Goal: Information Seeking & Learning: Check status

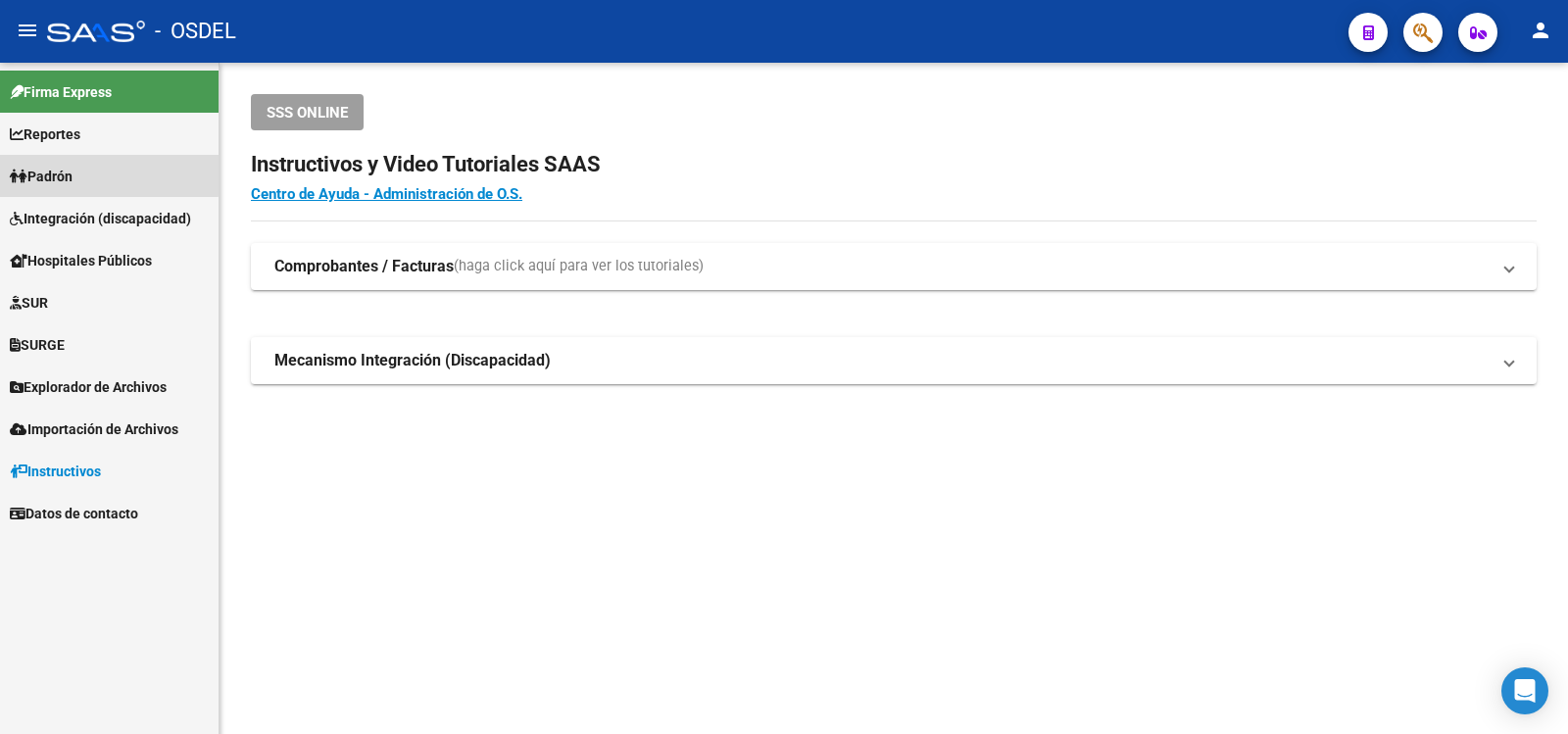
click at [66, 172] on span "Padrón" at bounding box center [41, 177] width 63 height 22
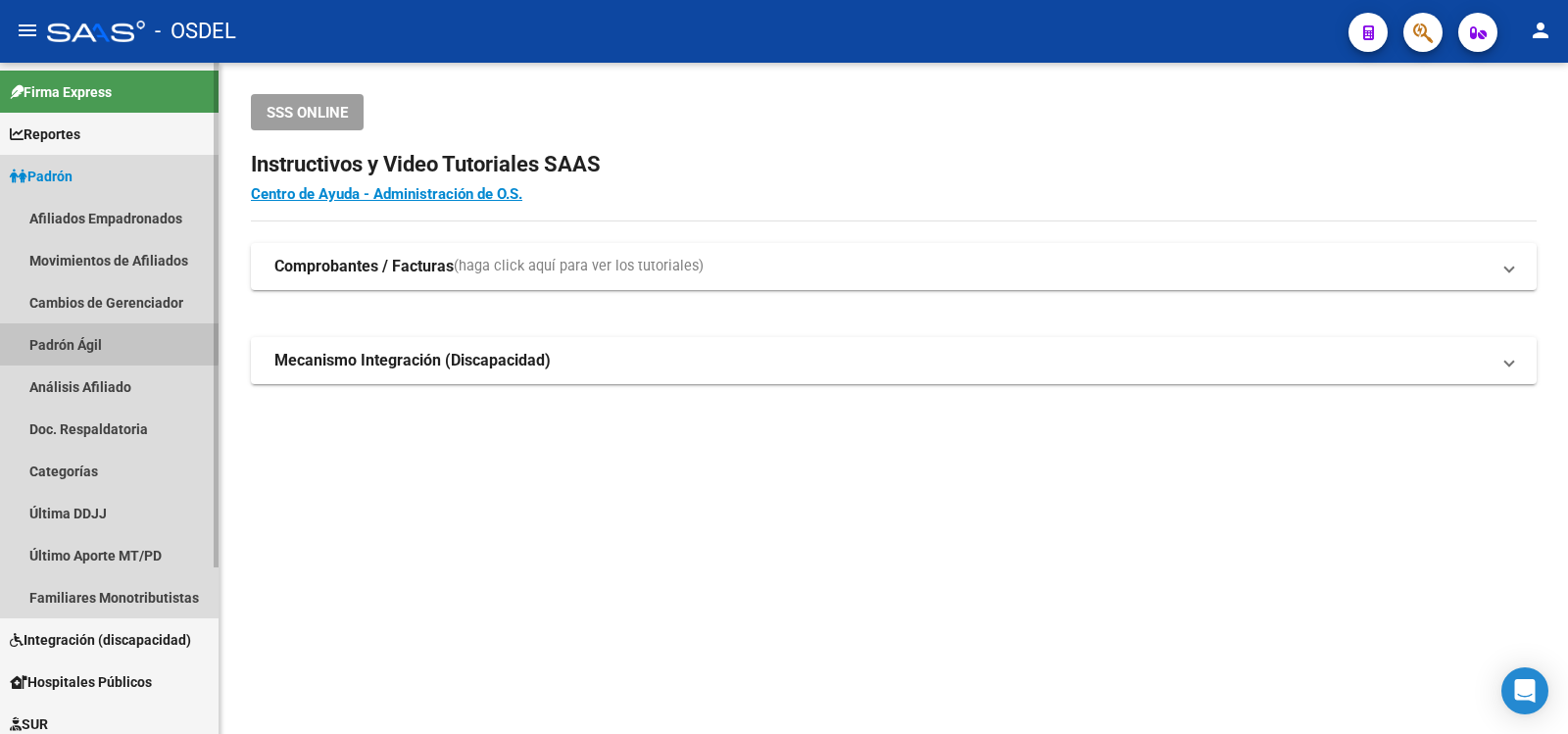
click at [55, 338] on link "Padrón Ágil" at bounding box center [109, 344] width 219 height 42
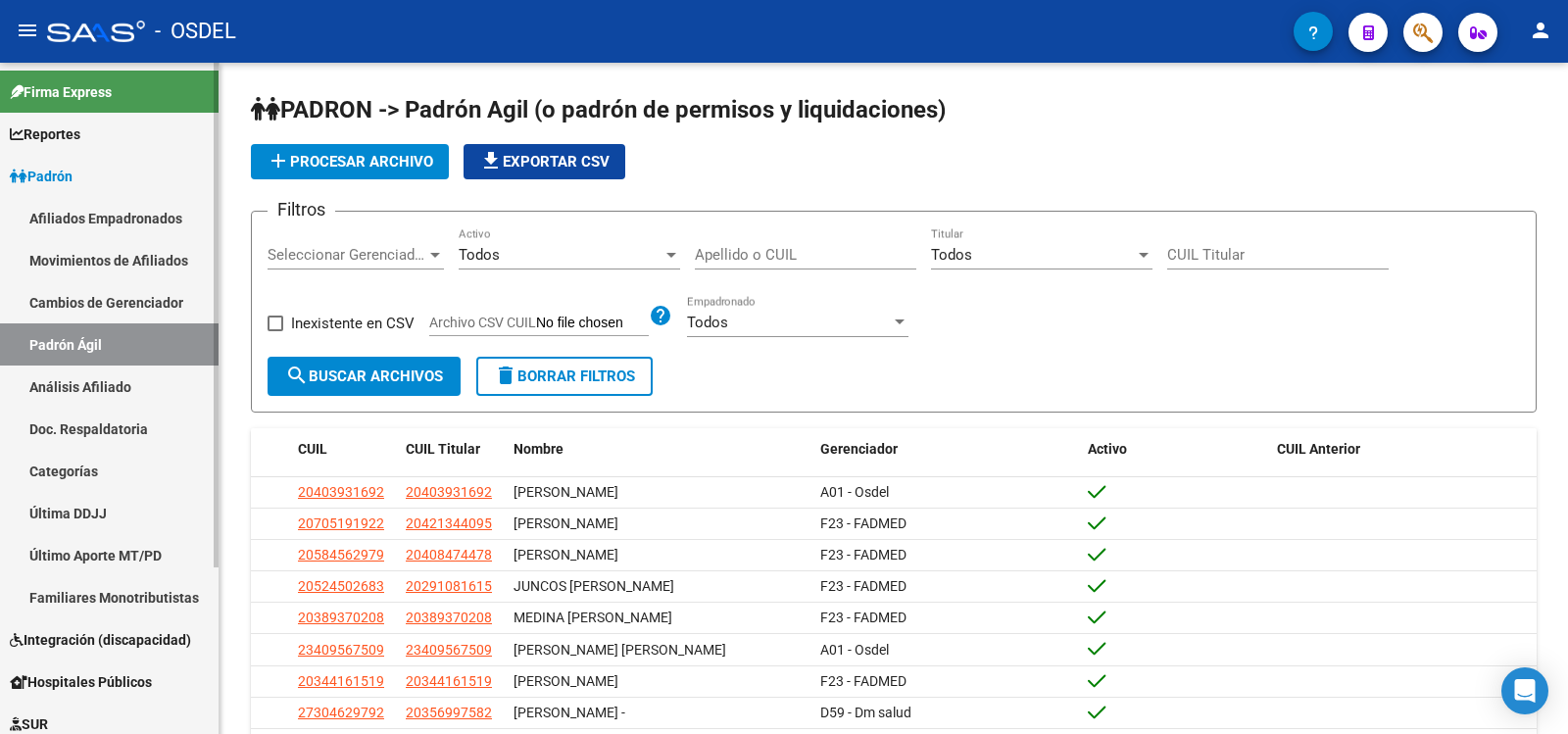
click at [73, 213] on link "Afiliados Empadronados" at bounding box center [109, 218] width 219 height 42
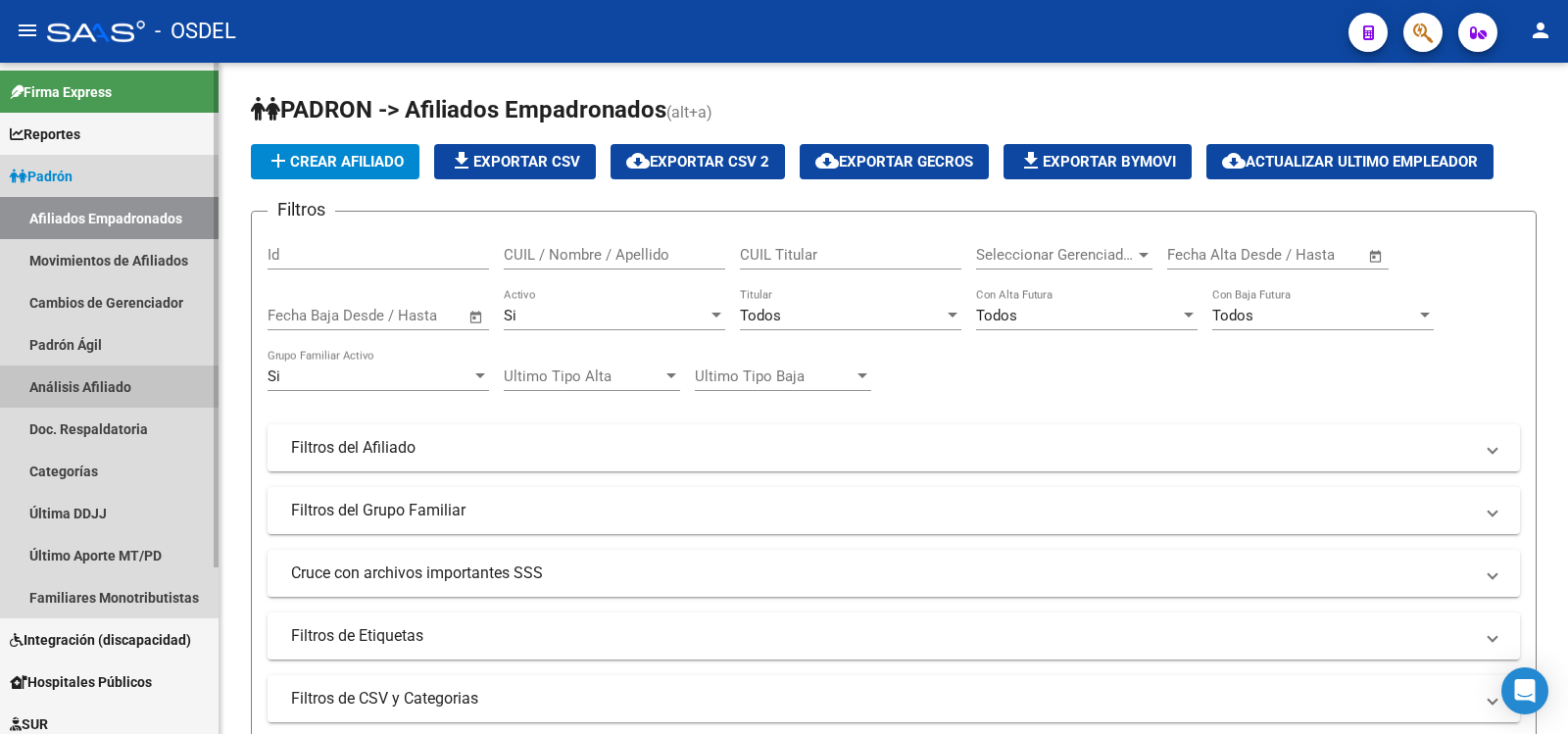
click at [75, 377] on link "Análisis Afiliado" at bounding box center [109, 387] width 219 height 42
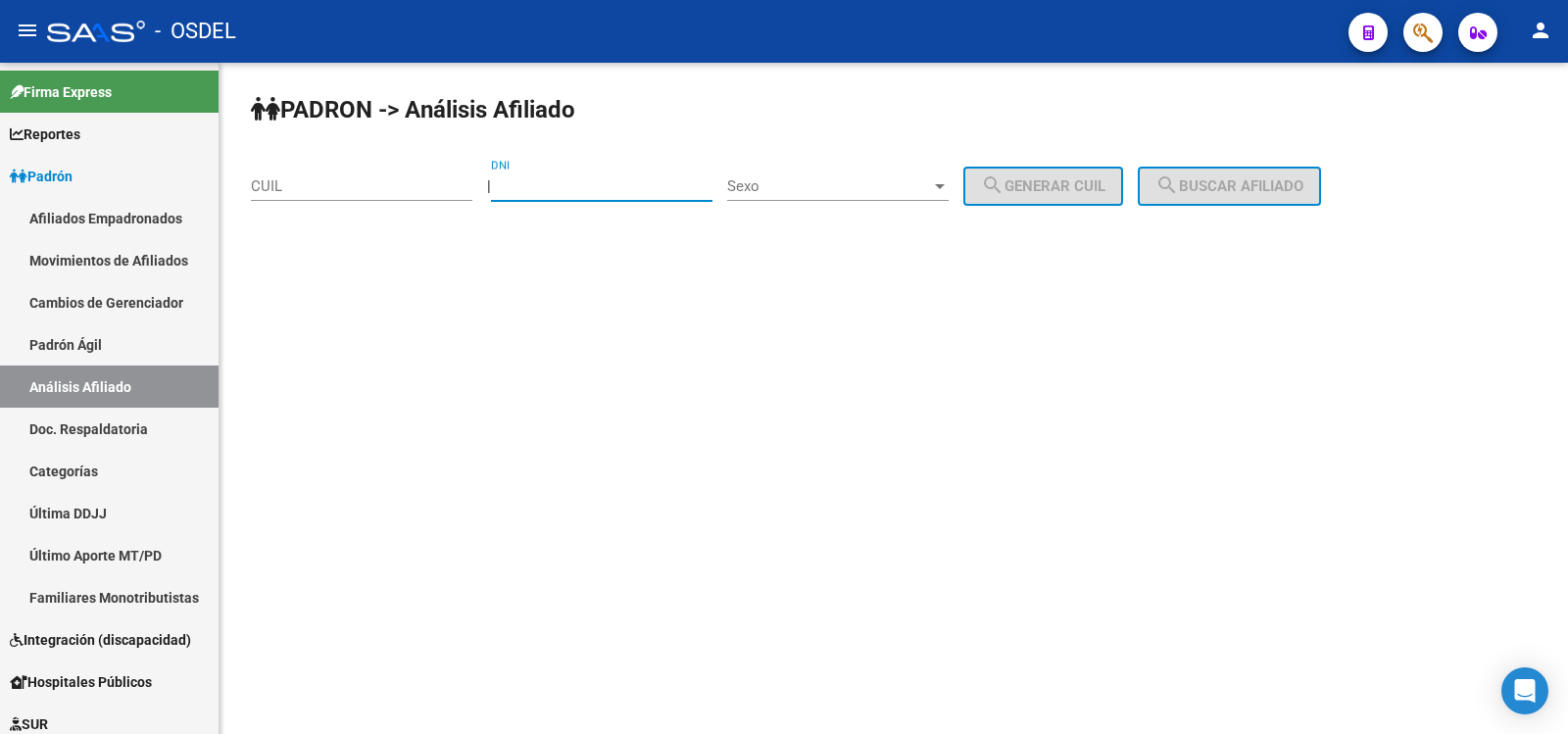
click at [562, 179] on input "DNI" at bounding box center [602, 186] width 222 height 18
type input "95914532"
click at [949, 177] on div "Sexo" at bounding box center [837, 186] width 222 height 18
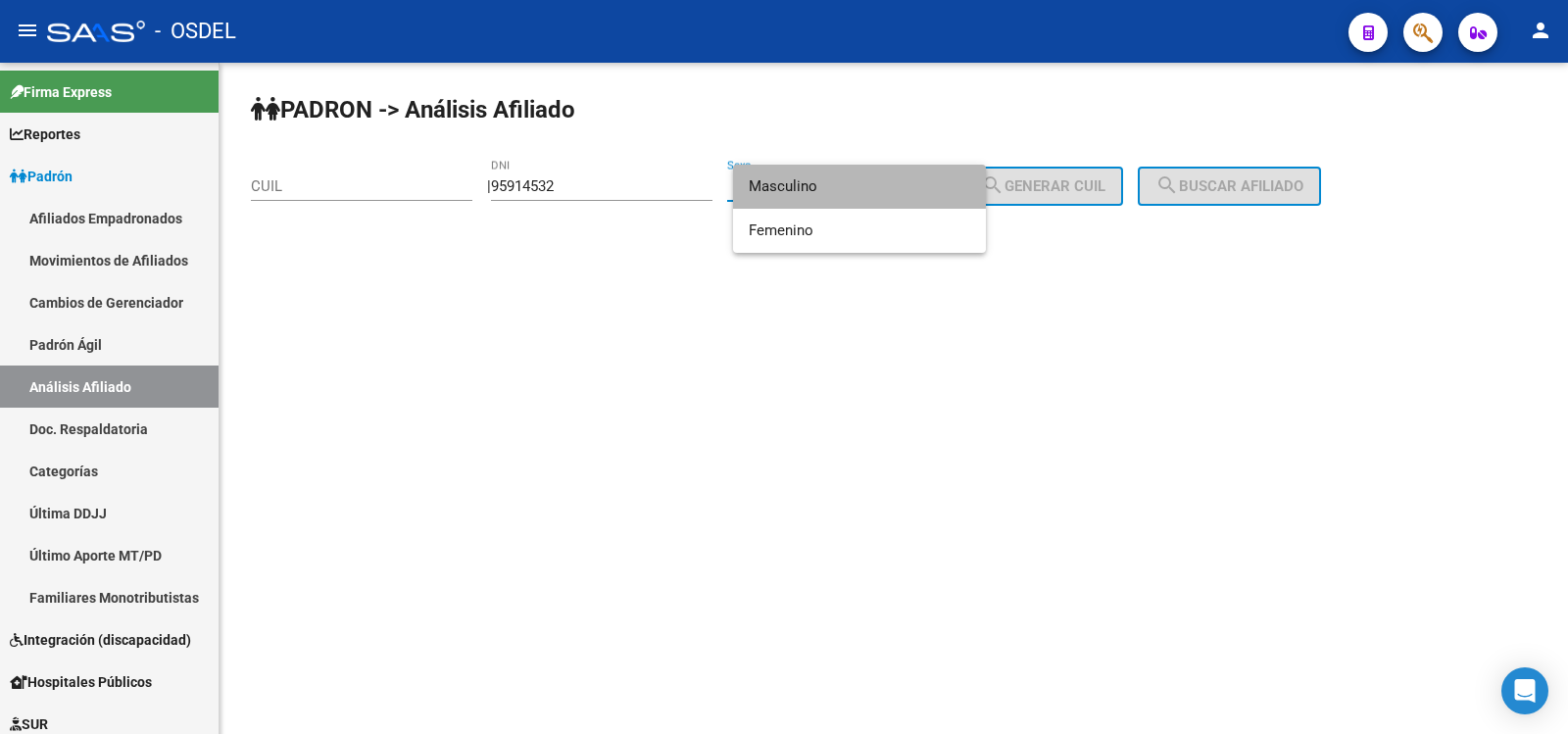
click at [801, 180] on span "Masculino" at bounding box center [859, 187] width 222 height 44
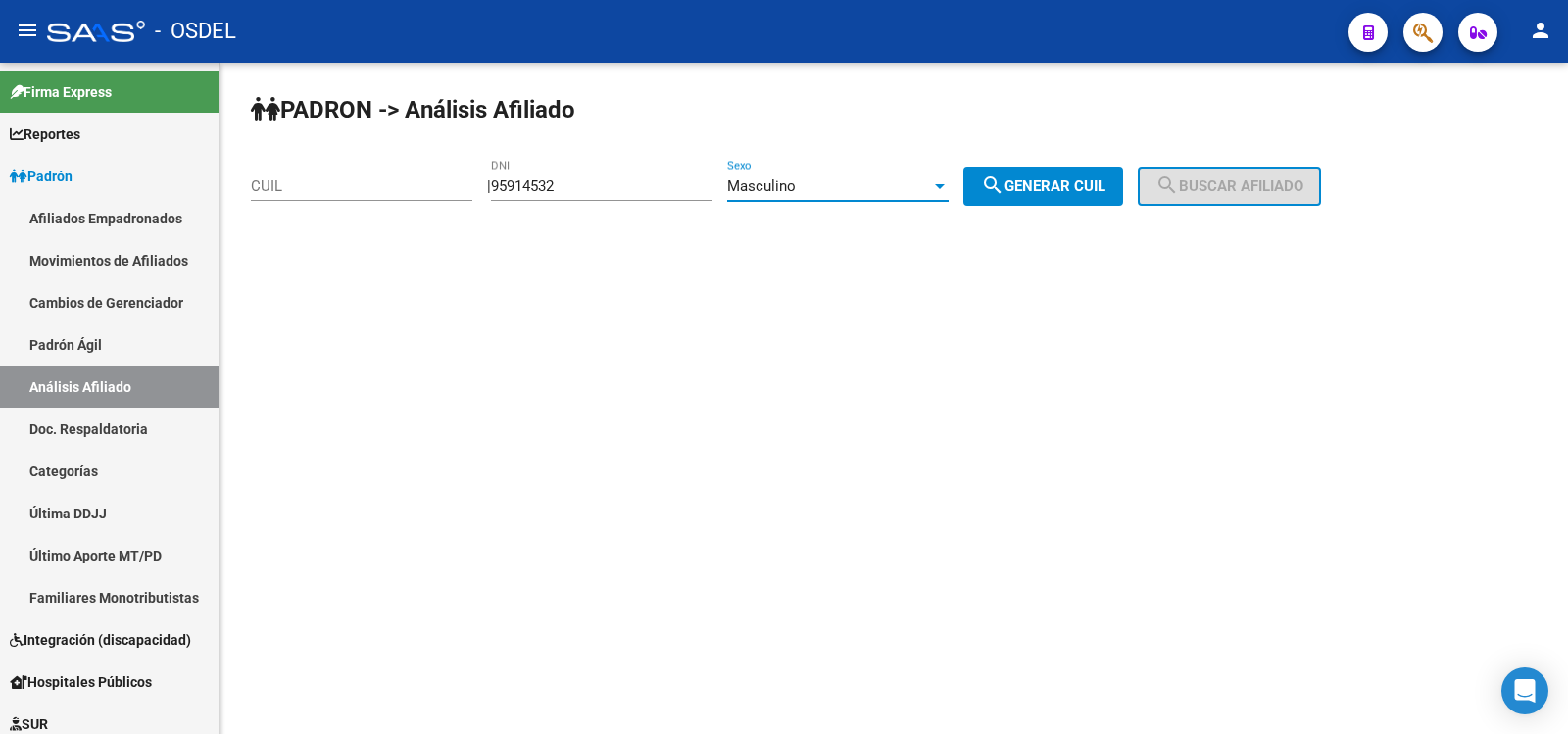
click at [1095, 182] on span "search Generar CUIL" at bounding box center [1043, 186] width 124 height 18
type input "20-95914532-7"
drag, startPoint x: 1263, startPoint y: 181, endPoint x: 1179, endPoint y: 208, distance: 88.2
click at [1253, 184] on span "search Buscar afiliado" at bounding box center [1229, 186] width 148 height 18
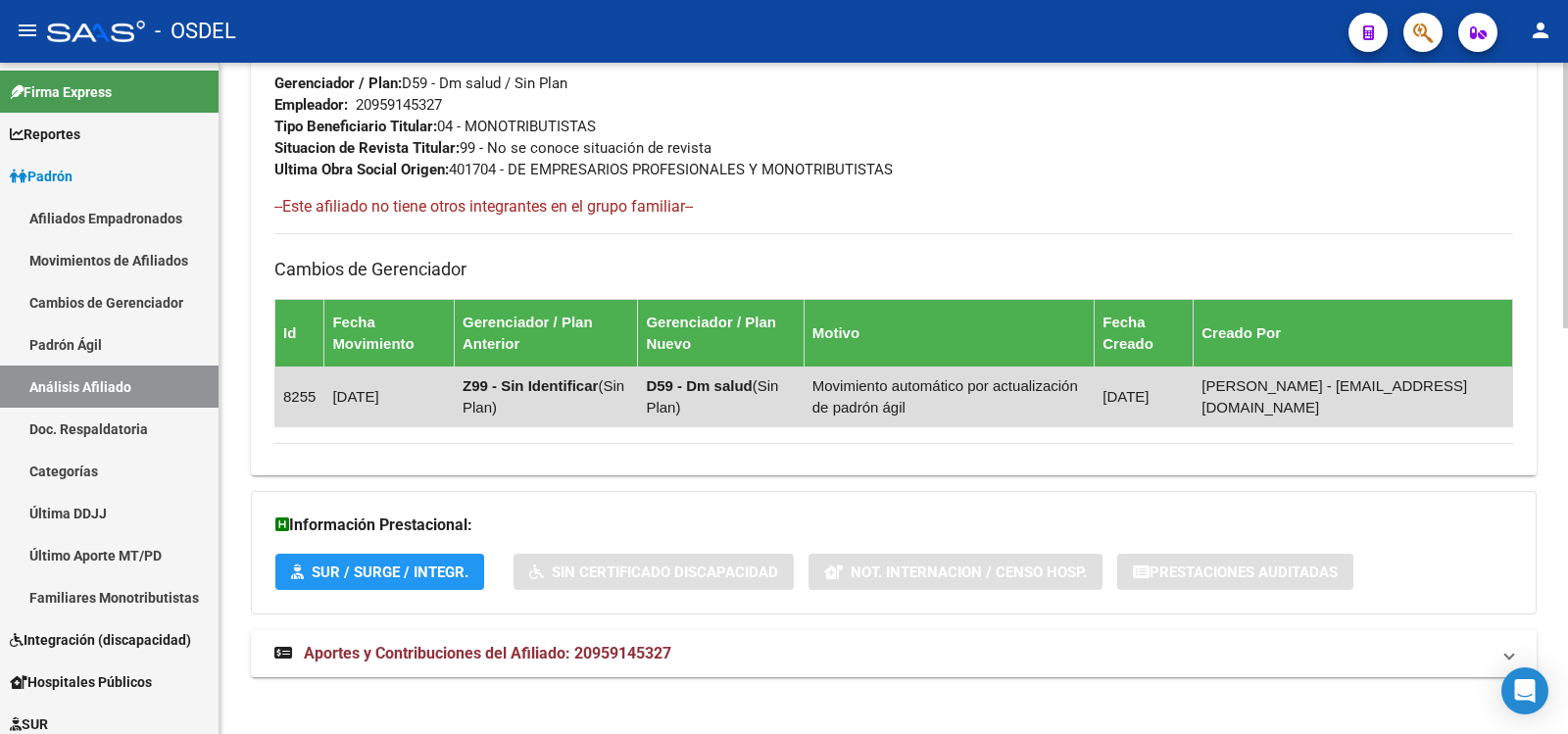
scroll to position [1024, 0]
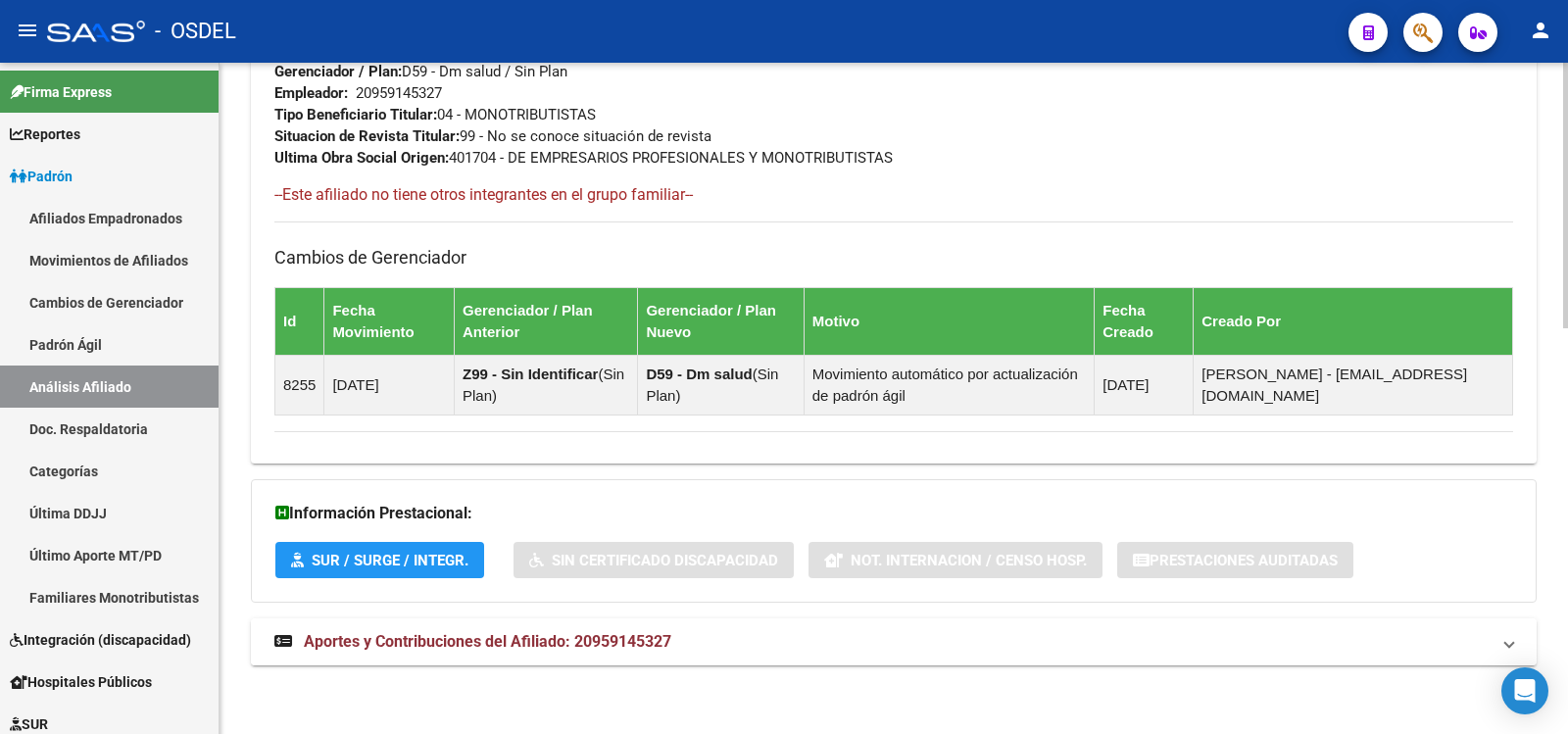
click at [467, 641] on span "Aportes y Contribuciones del Afiliado: 20959145327" at bounding box center [488, 642] width 368 height 19
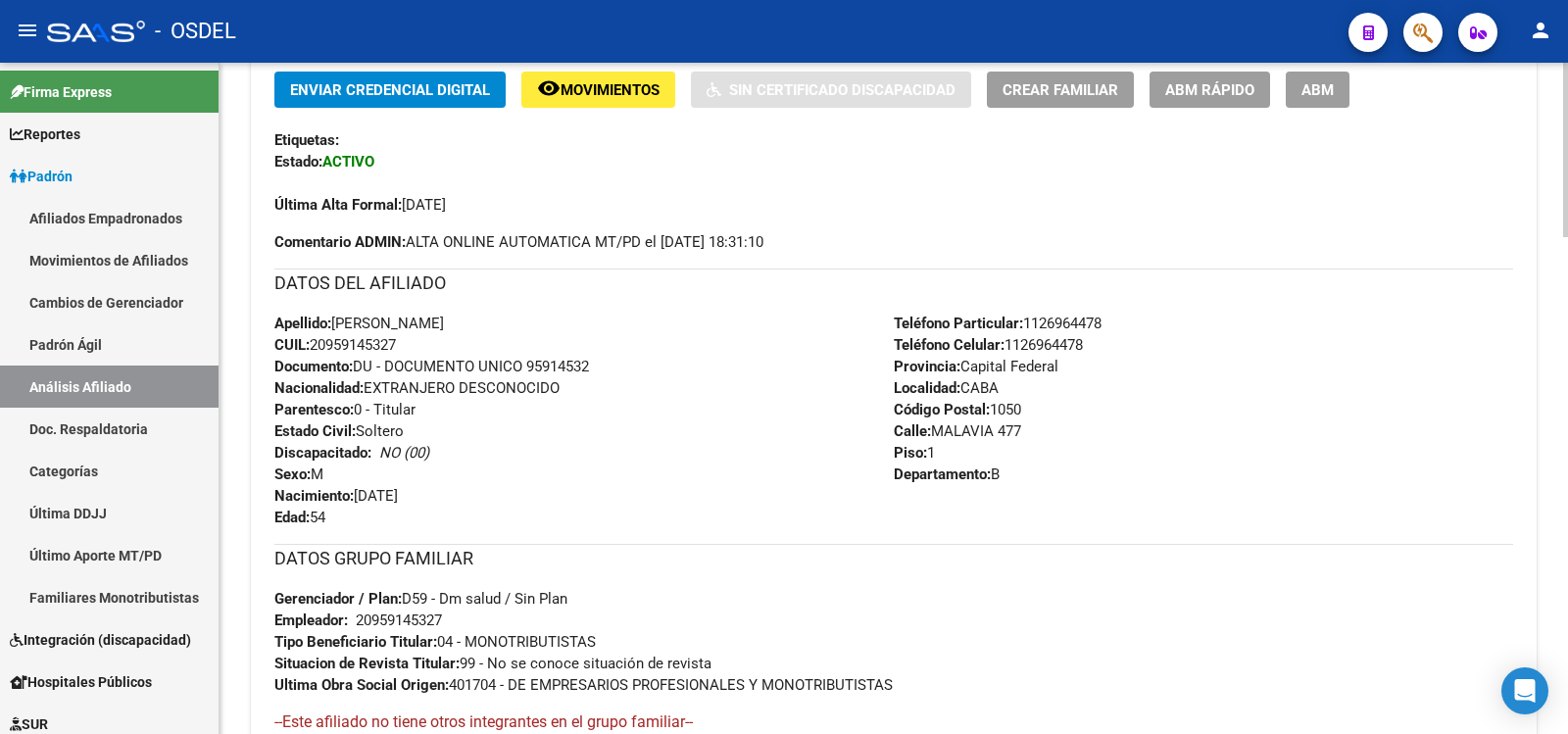
scroll to position [545, 0]
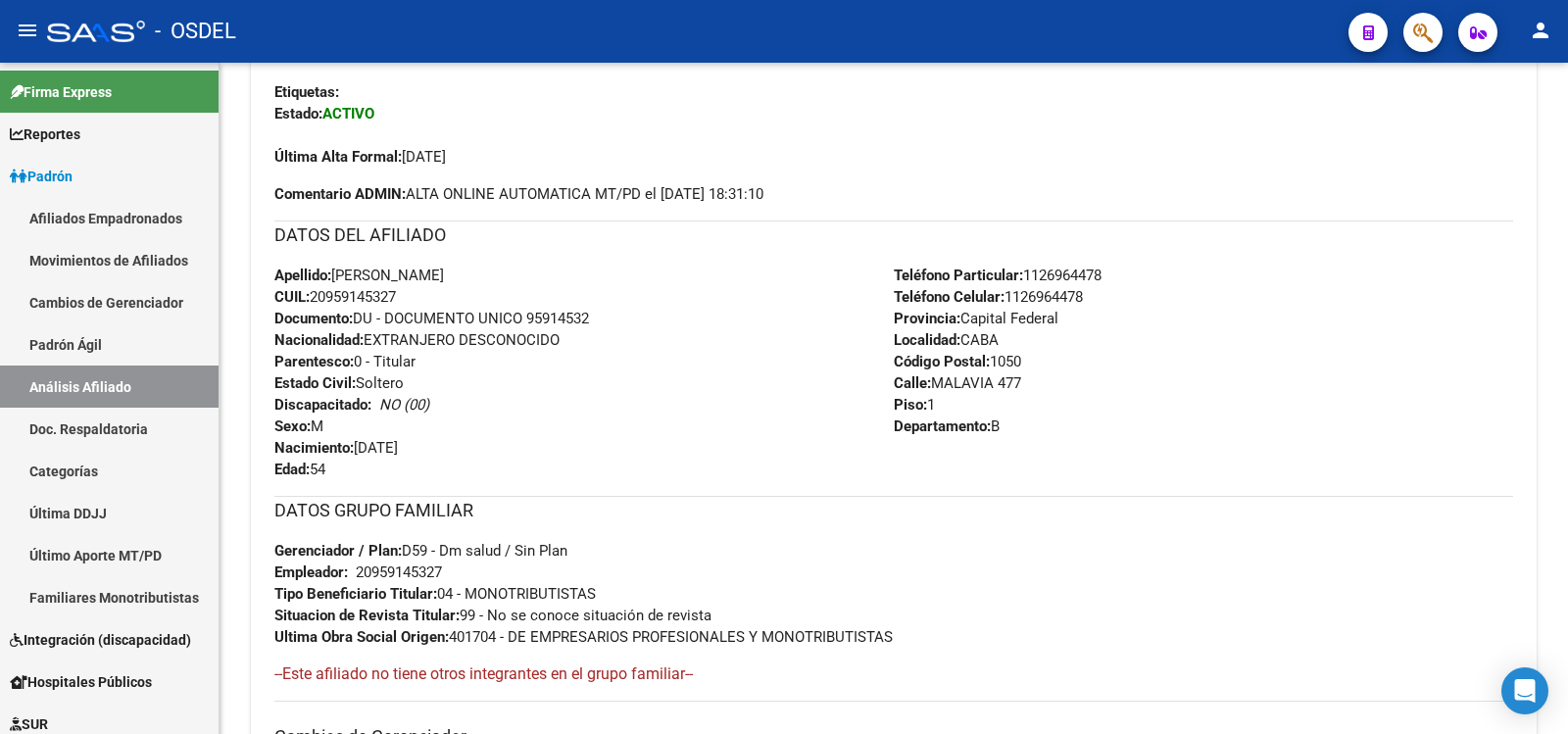
click at [1538, 30] on mat-icon "person" at bounding box center [1541, 31] width 24 height 24
click at [1509, 126] on button "exit_to_app Salir" at bounding box center [1500, 128] width 119 height 47
